Goal: Communication & Community: Connect with others

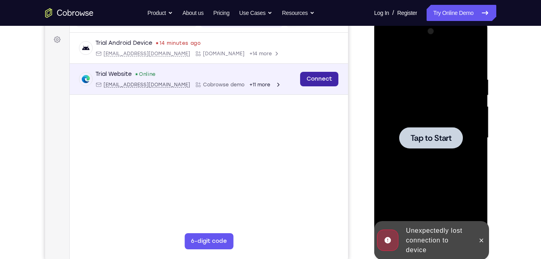
click at [308, 77] on link "Connect" at bounding box center [319, 79] width 38 height 14
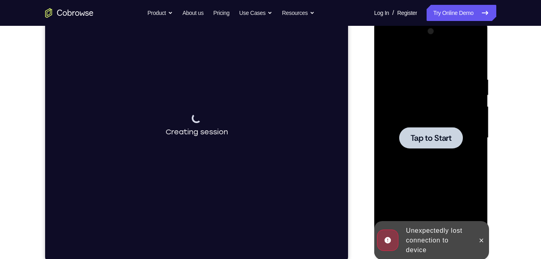
click at [432, 139] on span "Tap to Start" at bounding box center [430, 138] width 41 height 8
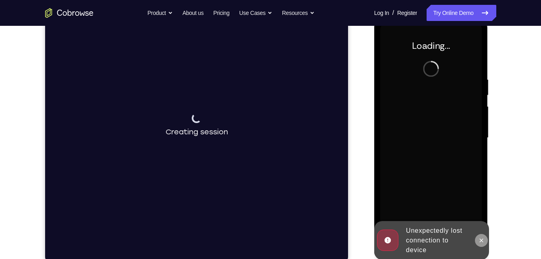
click at [483, 235] on button at bounding box center [481, 240] width 13 height 13
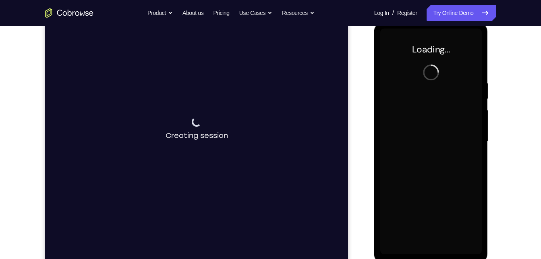
scroll to position [110, 0]
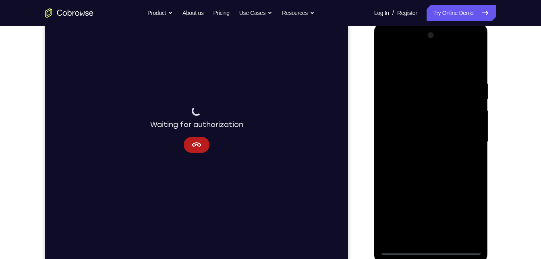
click at [434, 246] on div at bounding box center [430, 142] width 101 height 226
click at [465, 212] on div at bounding box center [430, 142] width 101 height 226
click at [401, 64] on div at bounding box center [430, 142] width 101 height 226
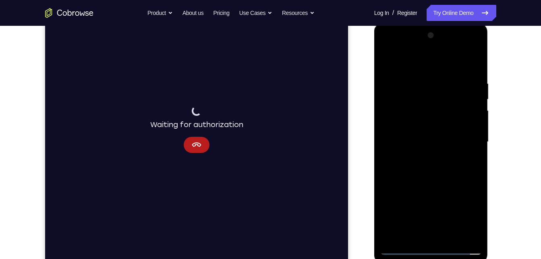
click at [462, 139] on div at bounding box center [430, 142] width 101 height 226
click at [424, 156] on div at bounding box center [430, 142] width 101 height 226
click at [418, 135] on div at bounding box center [430, 142] width 101 height 226
click at [397, 110] on div at bounding box center [430, 142] width 101 height 226
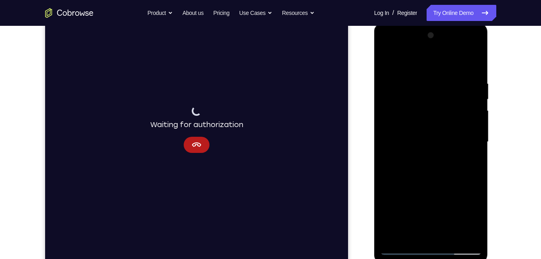
click at [402, 141] on div at bounding box center [430, 142] width 101 height 226
click at [407, 169] on div at bounding box center [430, 142] width 101 height 226
click at [407, 143] on div at bounding box center [430, 142] width 101 height 226
click at [418, 83] on div at bounding box center [430, 142] width 101 height 226
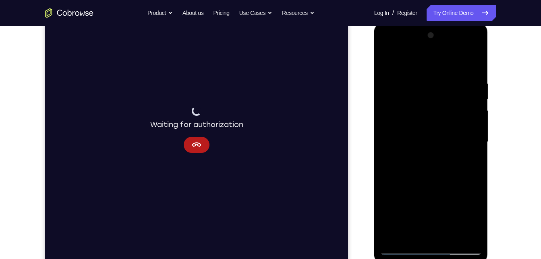
click at [424, 179] on div at bounding box center [430, 142] width 101 height 226
click at [421, 76] on div at bounding box center [430, 142] width 101 height 226
click at [468, 62] on div at bounding box center [430, 142] width 101 height 226
click at [471, 65] on div at bounding box center [430, 142] width 101 height 226
click at [453, 237] on div at bounding box center [430, 142] width 101 height 226
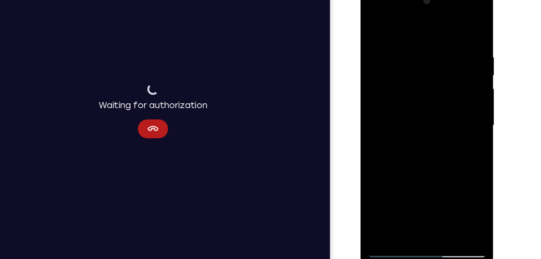
scroll to position [107, 0]
click at [410, 150] on div at bounding box center [416, 107] width 101 height 226
click at [408, 130] on div at bounding box center [416, 107] width 101 height 226
click at [409, 130] on div at bounding box center [416, 107] width 101 height 226
click at [405, 201] on div at bounding box center [416, 107] width 101 height 226
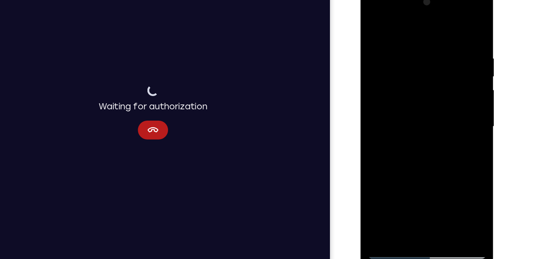
click at [454, 125] on div at bounding box center [416, 107] width 101 height 226
click at [371, 29] on div at bounding box center [416, 107] width 101 height 226
click at [377, 22] on div at bounding box center [416, 107] width 101 height 226
click at [399, 201] on div at bounding box center [416, 107] width 101 height 226
click at [412, 25] on div at bounding box center [416, 107] width 101 height 226
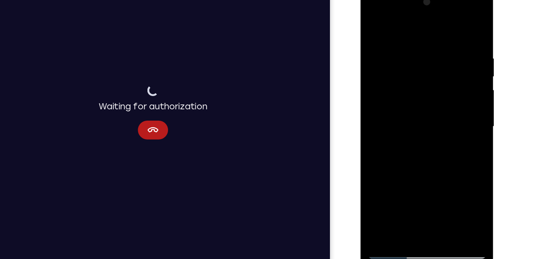
click at [385, 39] on div at bounding box center [416, 107] width 101 height 226
click at [377, 27] on div at bounding box center [416, 107] width 101 height 226
click at [422, 137] on div at bounding box center [416, 107] width 101 height 226
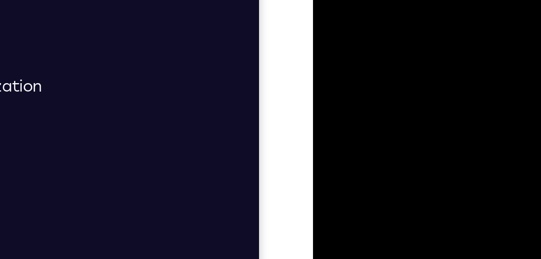
drag, startPoint x: 361, startPoint y: 47, endPoint x: 361, endPoint y: 102, distance: 55.2
click at [361, 102] on div at bounding box center [369, 107] width 101 height 226
click at [413, 14] on div at bounding box center [369, 9] width 101 height 226
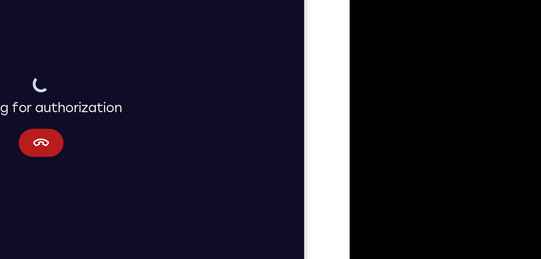
click at [452, 55] on div at bounding box center [406, 51] width 101 height 226
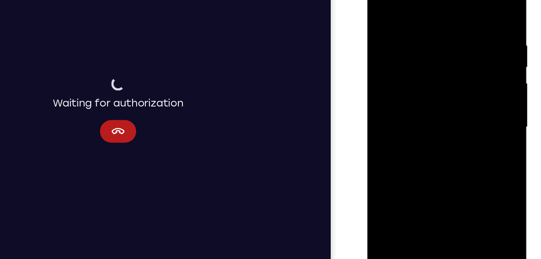
click at [379, 0] on div at bounding box center [423, 80] width 101 height 226
click at [415, 28] on div at bounding box center [423, 80] width 101 height 226
drag, startPoint x: 416, startPoint y: 114, endPoint x: 408, endPoint y: 60, distance: 53.7
click at [408, 60] on div at bounding box center [423, 80] width 101 height 226
click at [433, 115] on div at bounding box center [423, 80] width 101 height 226
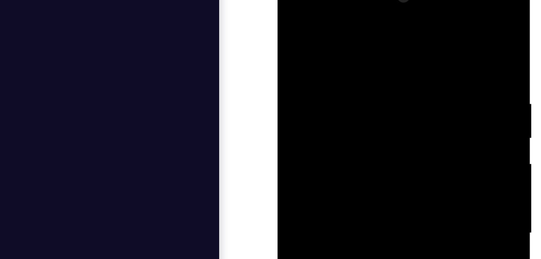
click at [377, 31] on div at bounding box center [333, 88] width 101 height 226
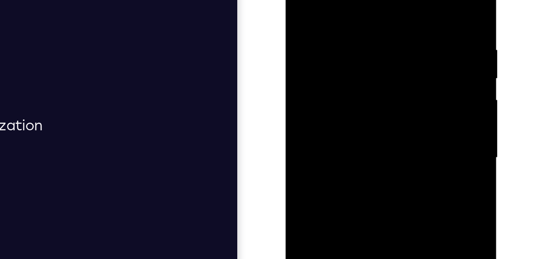
click at [393, 29] on div at bounding box center [342, 56] width 101 height 226
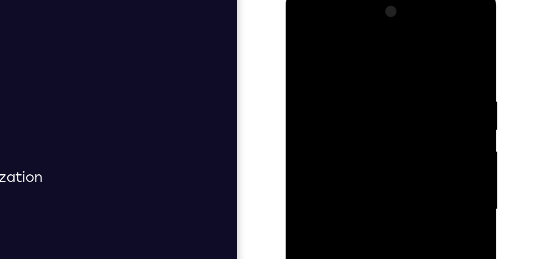
click at [385, 48] on div at bounding box center [342, 108] width 101 height 226
click at [387, 22] on div at bounding box center [342, 108] width 101 height 226
click at [294, 48] on div at bounding box center [342, 108] width 101 height 226
click at [390, 34] on div at bounding box center [342, 108] width 101 height 226
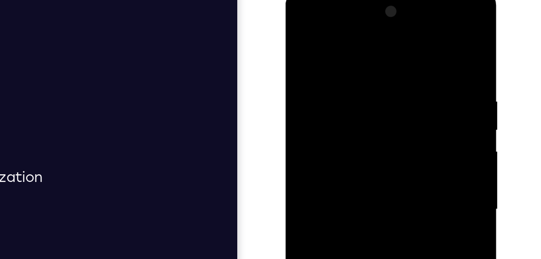
click at [298, 54] on div at bounding box center [342, 108] width 101 height 226
